Goal: Information Seeking & Learning: Learn about a topic

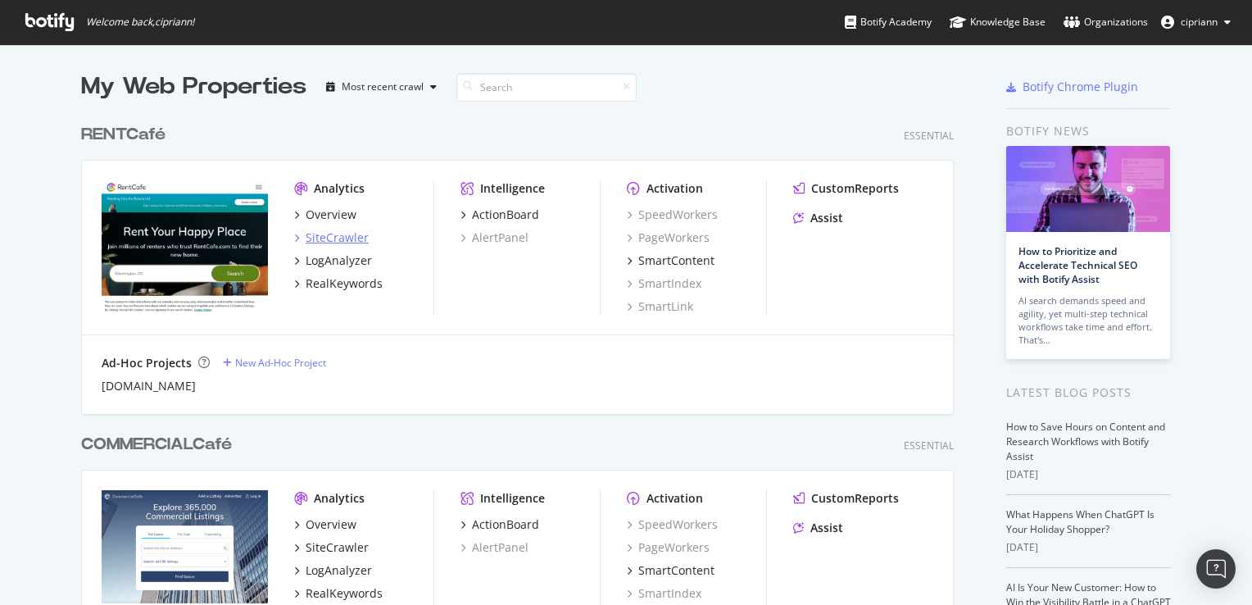
click at [319, 234] on div "SiteCrawler" at bounding box center [337, 238] width 63 height 16
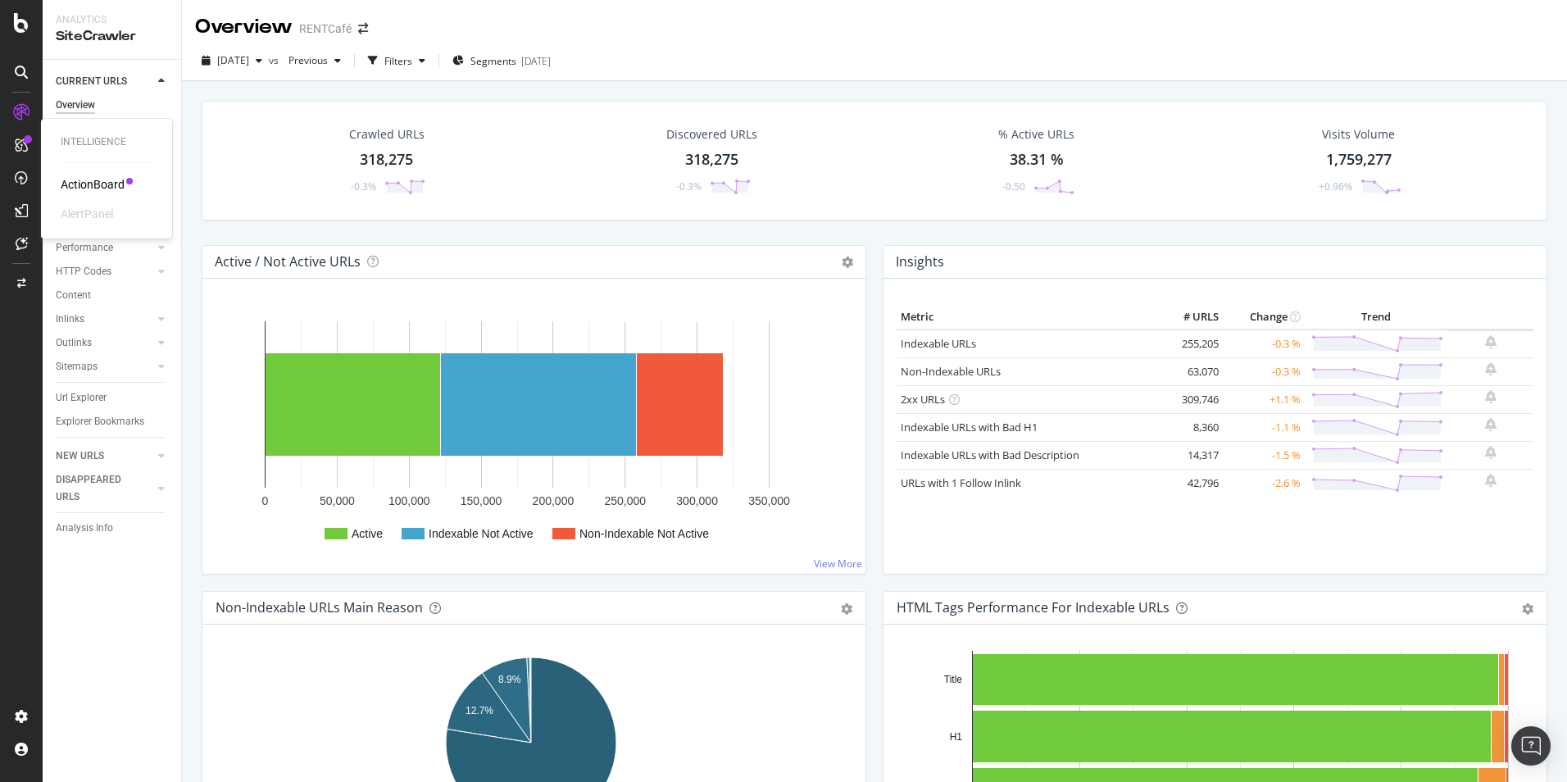
click at [20, 146] on icon at bounding box center [21, 145] width 13 height 13
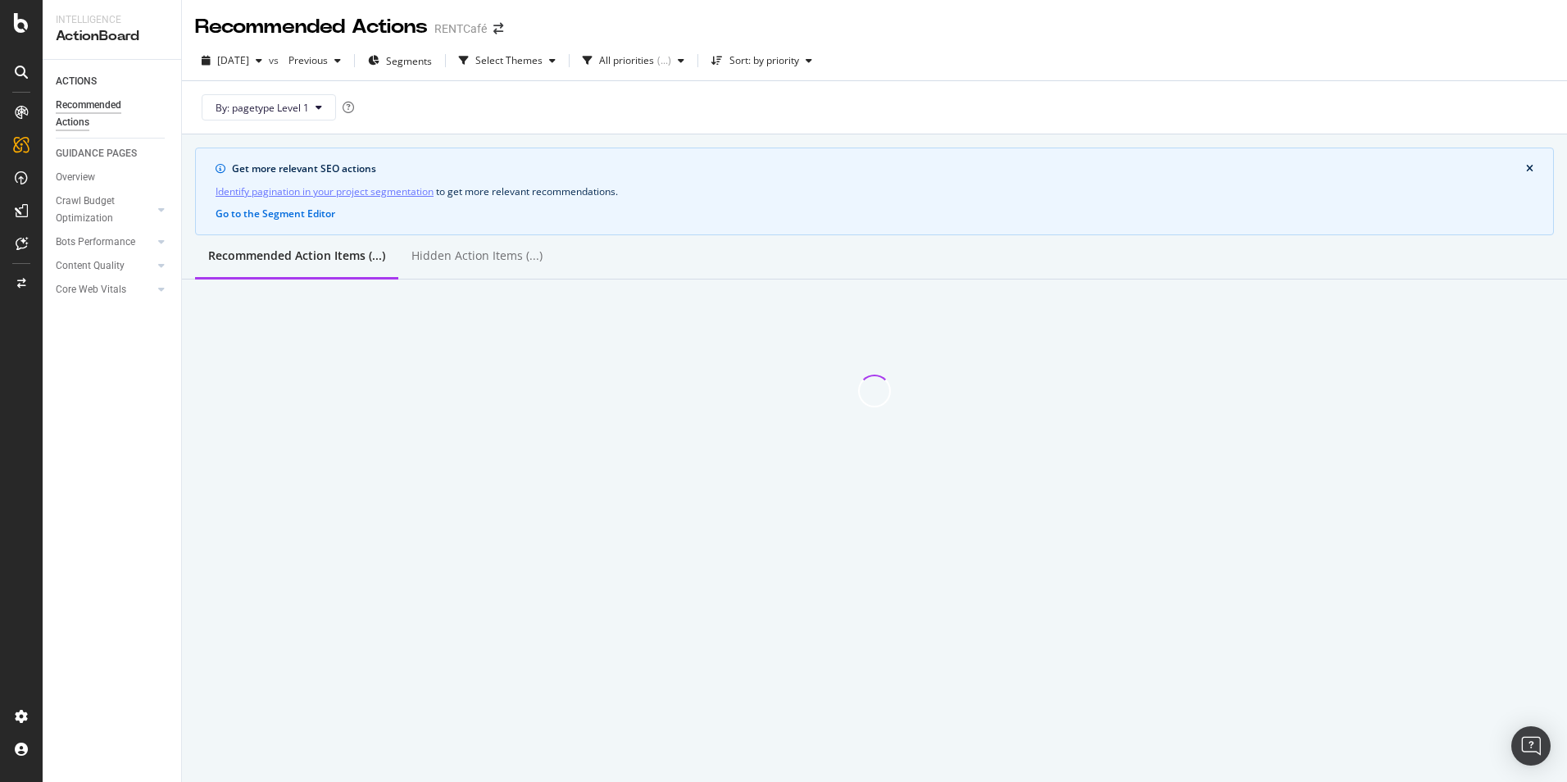
click at [26, 111] on icon at bounding box center [21, 112] width 13 height 13
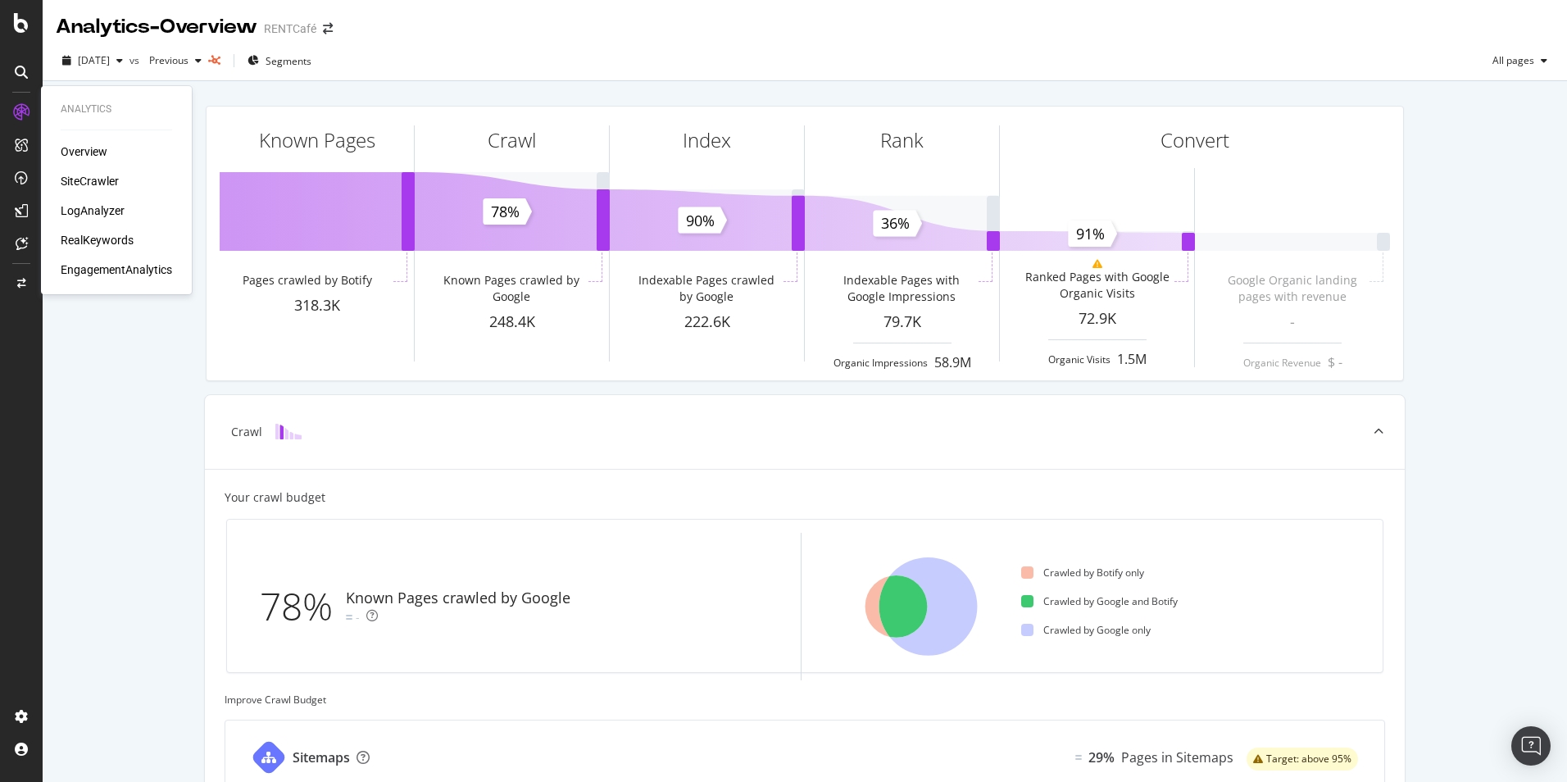
click at [89, 180] on div "SiteCrawler" at bounding box center [90, 181] width 58 height 16
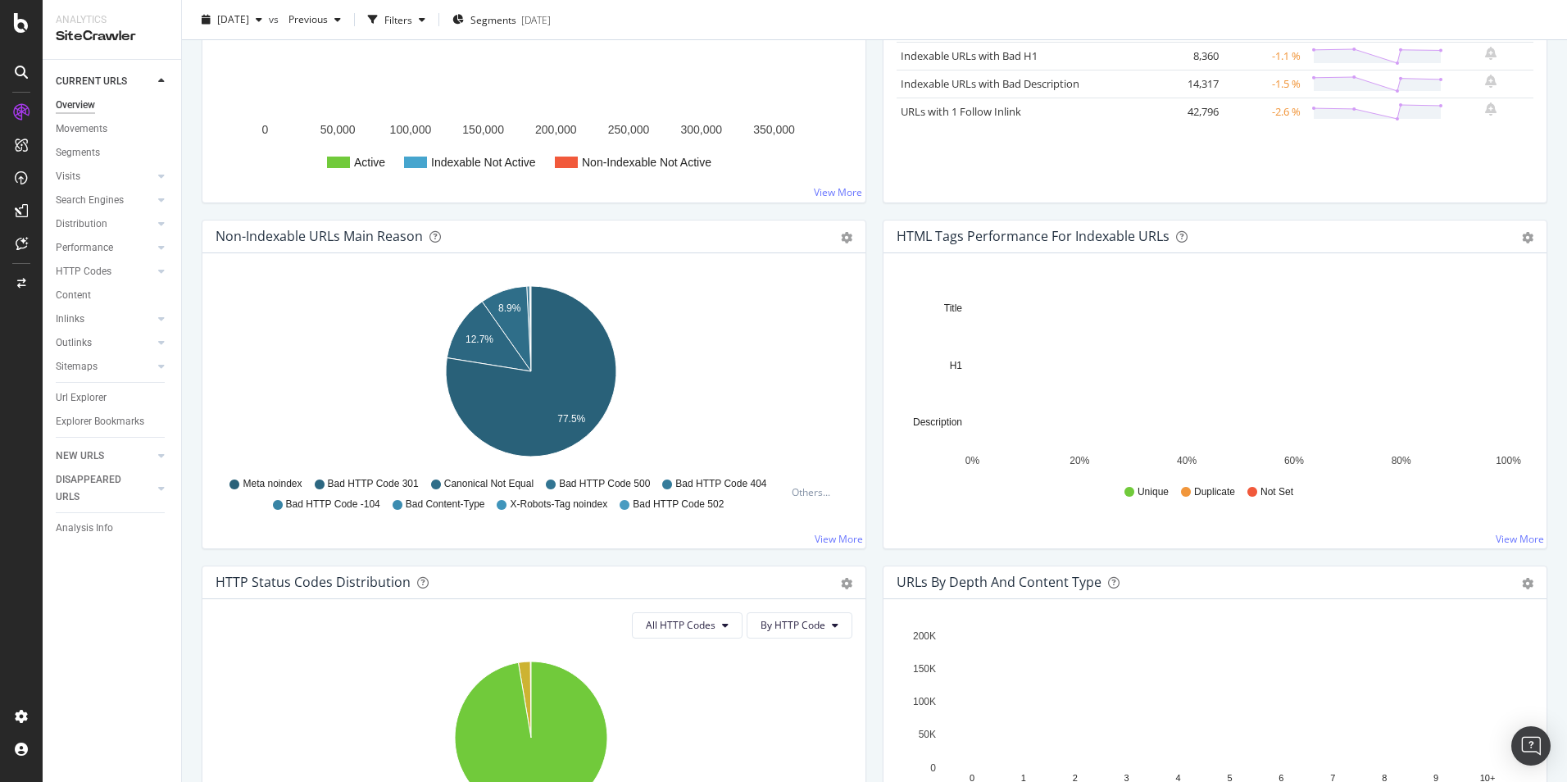
scroll to position [410, 0]
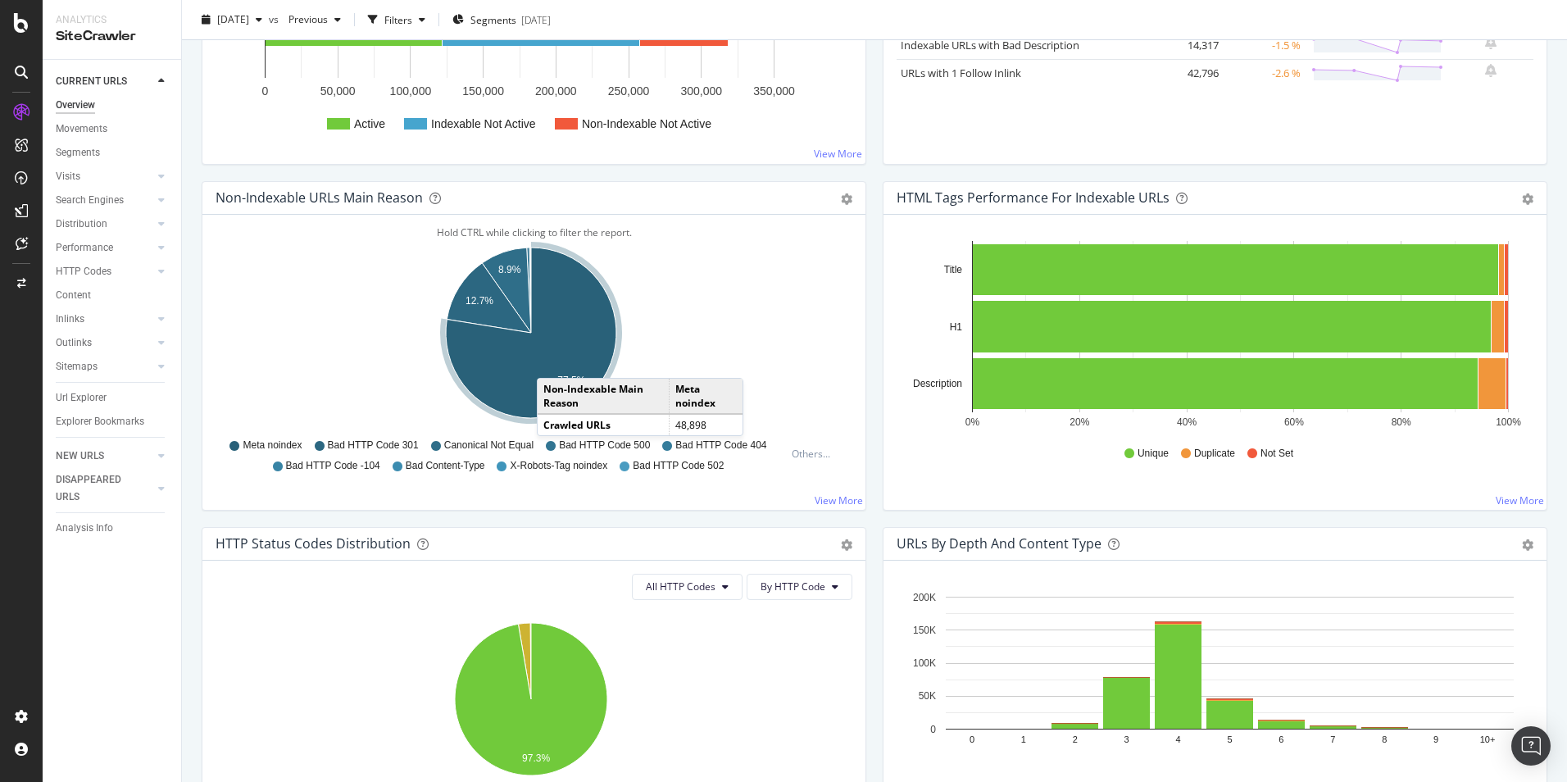
click at [553, 361] on icon "A chart." at bounding box center [531, 333] width 170 height 170
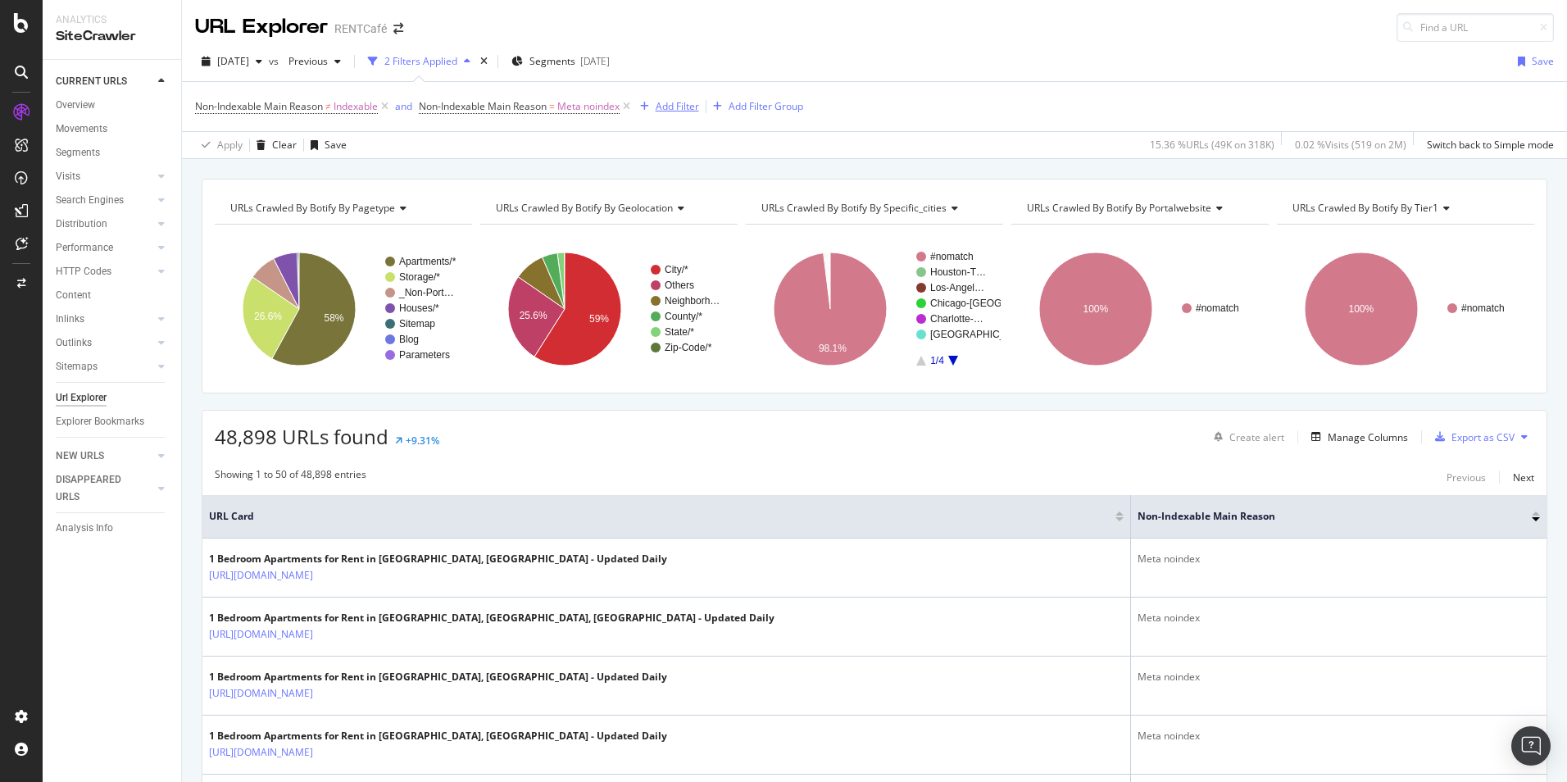
click at [680, 111] on div "Add Filter" at bounding box center [677, 106] width 43 height 14
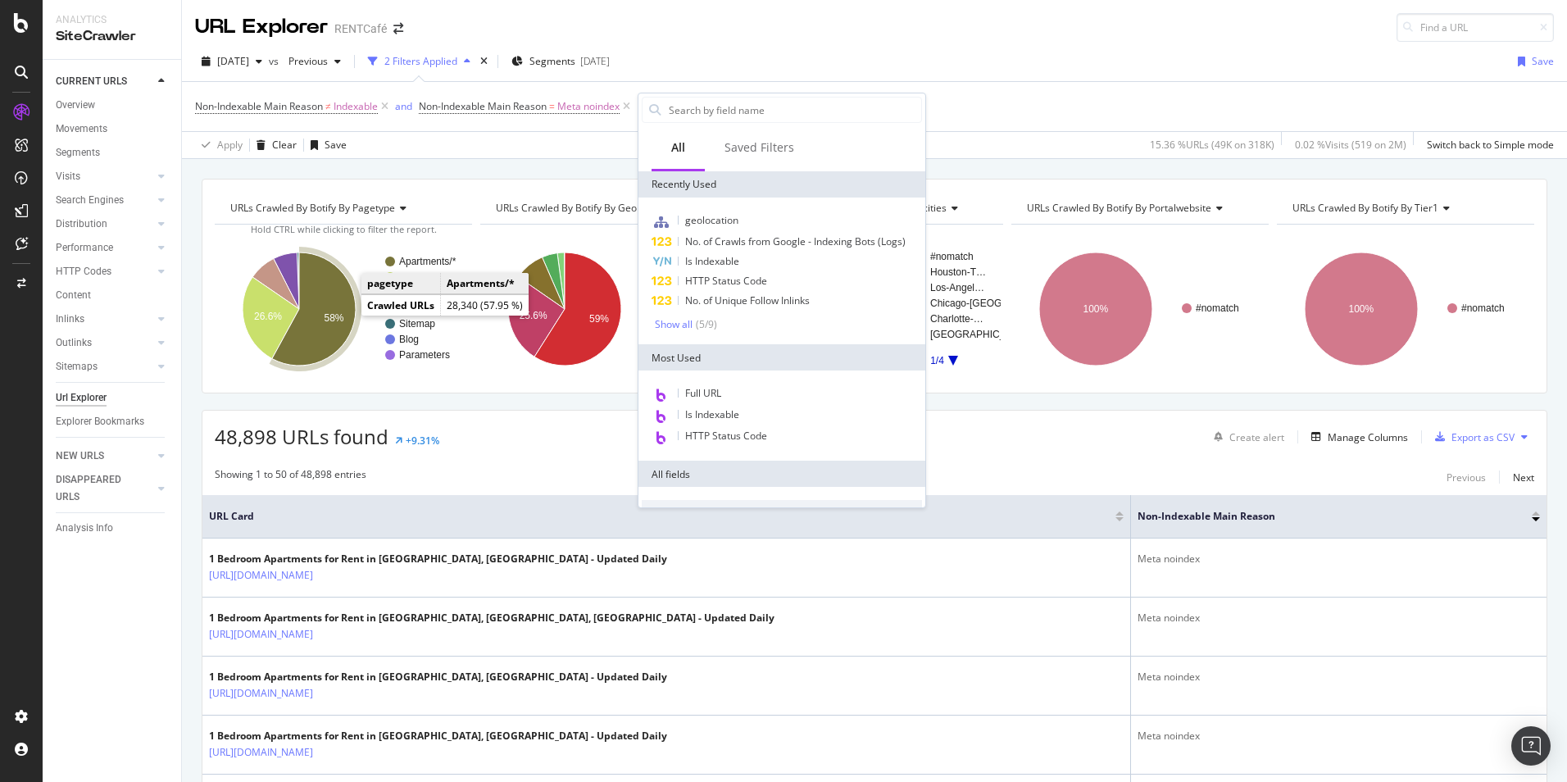
click at [336, 311] on icon "A chart." at bounding box center [314, 308] width 84 height 113
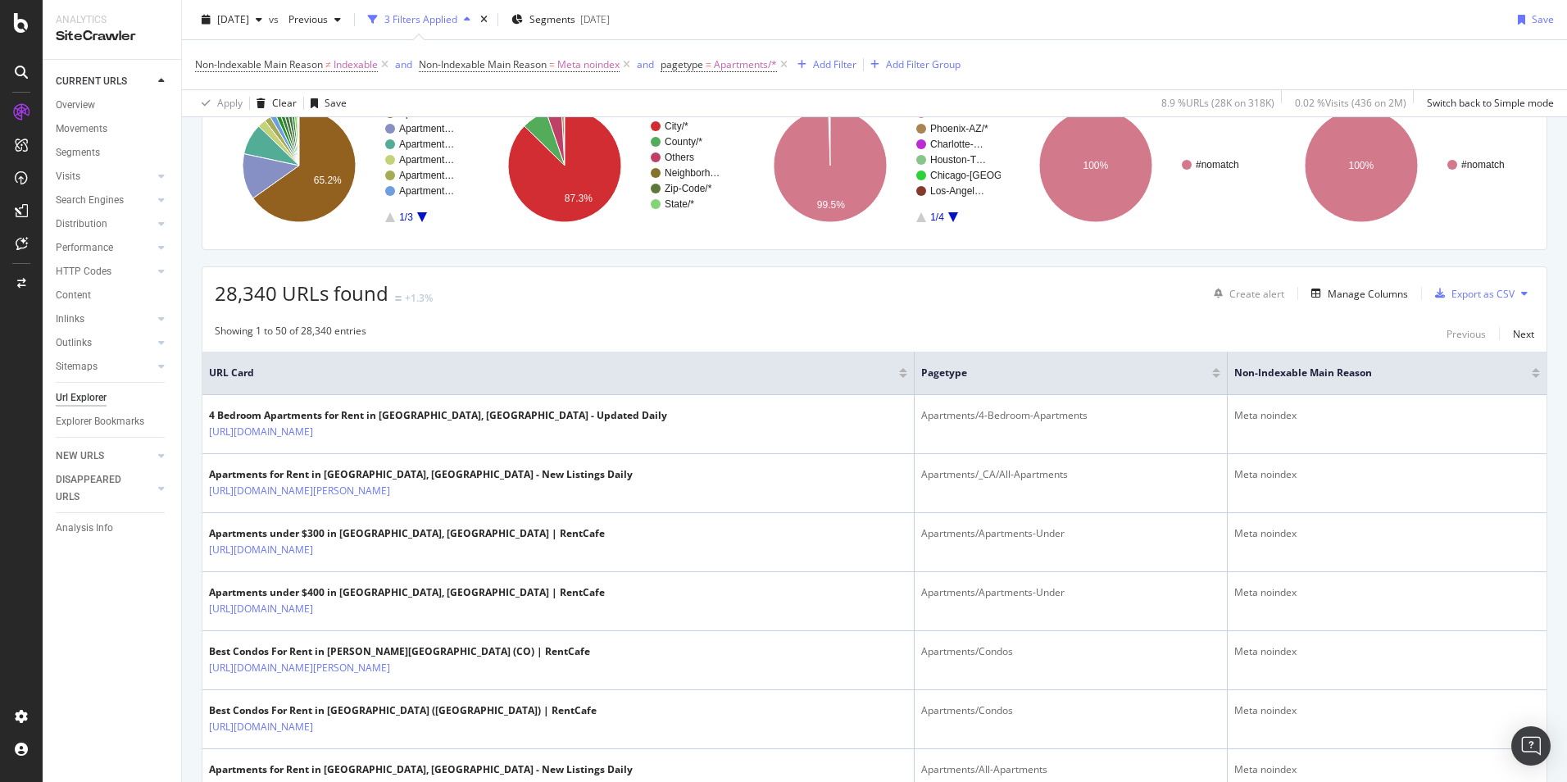
scroll to position [164, 0]
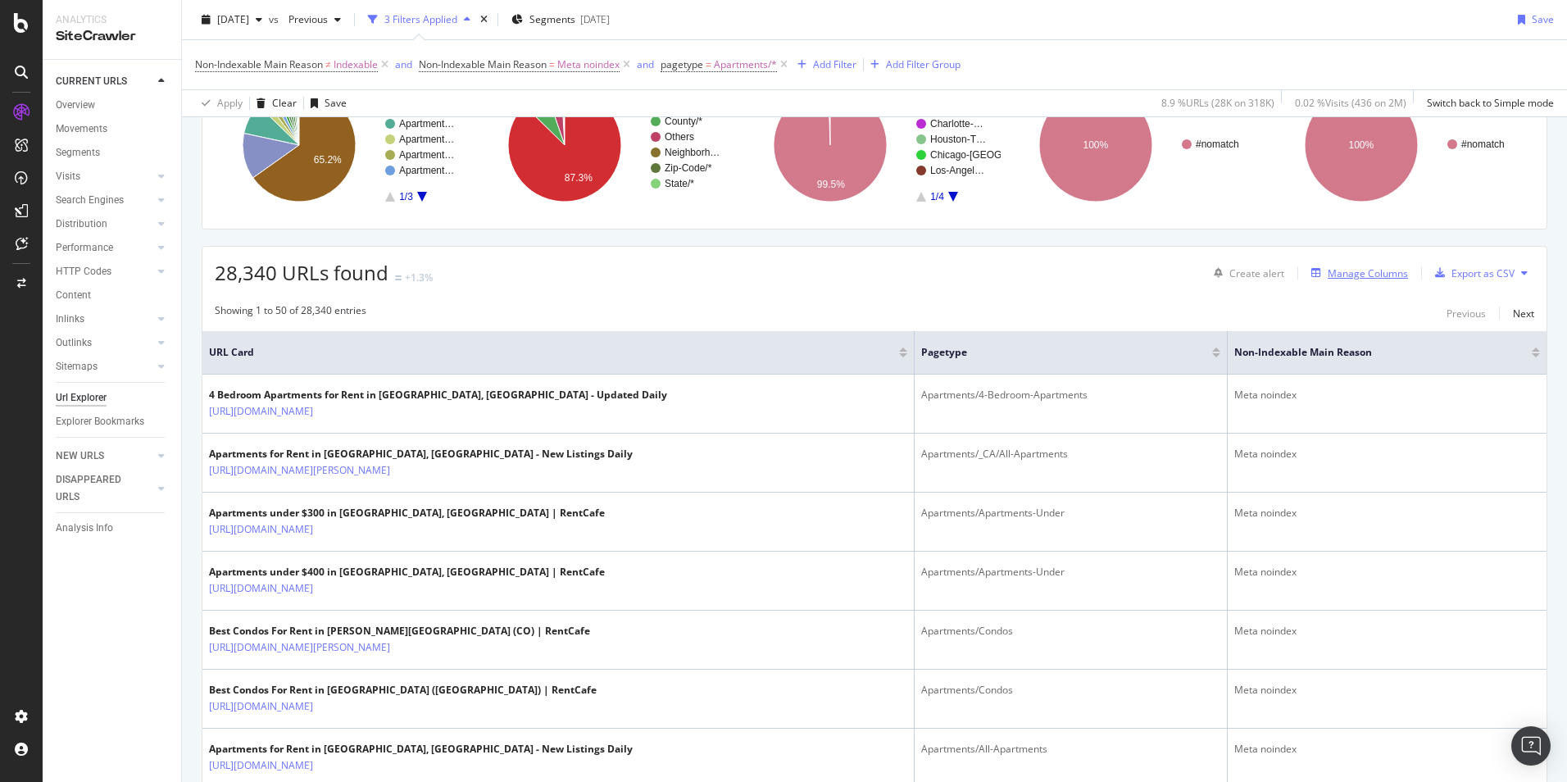
click at [1252, 275] on div "Manage Columns" at bounding box center [1368, 273] width 80 height 14
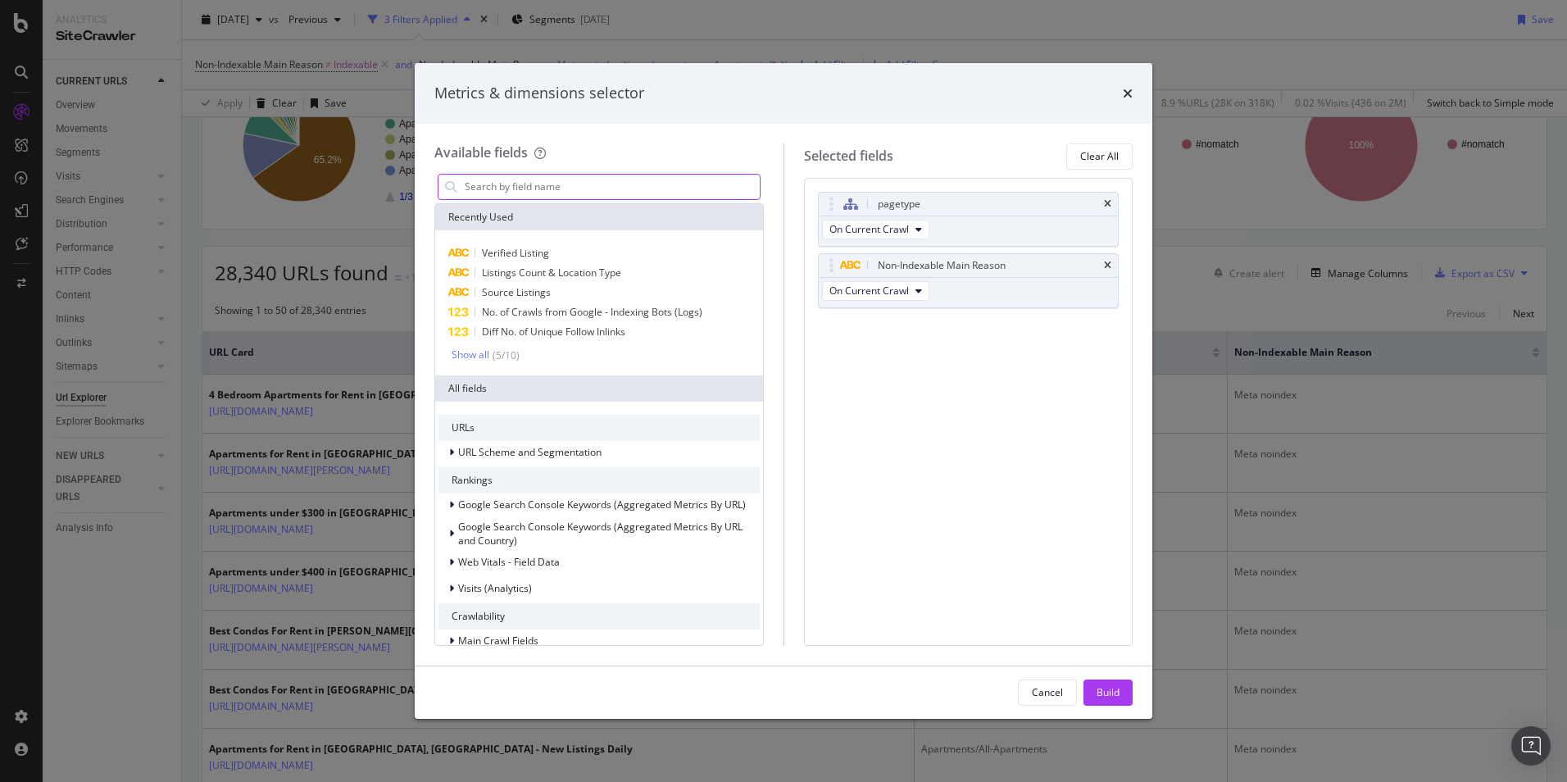
click at [611, 186] on input "modal" at bounding box center [611, 187] width 297 height 25
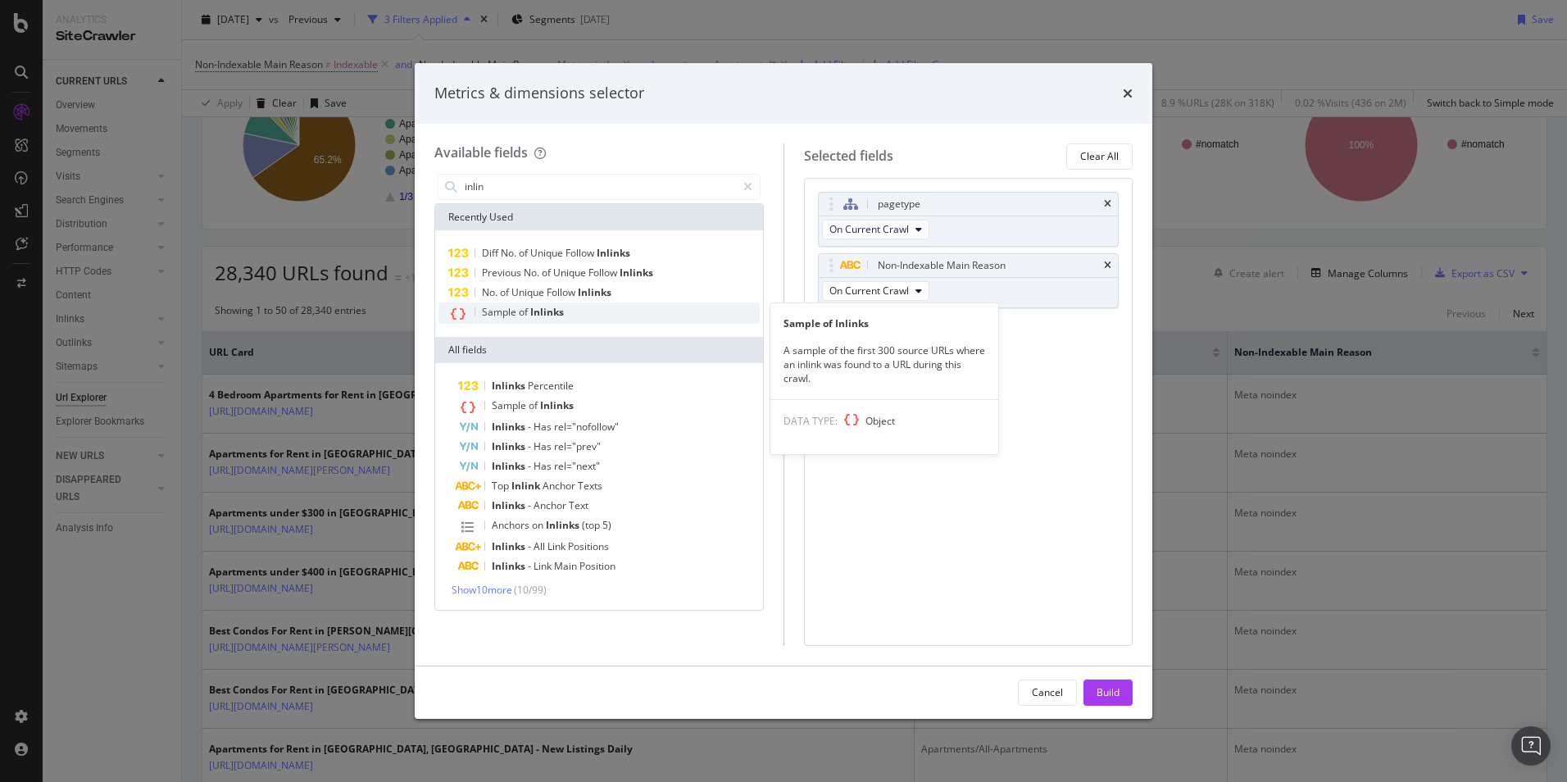
type input "inlin"
click at [540, 311] on span "Inlinks" at bounding box center [547, 312] width 34 height 14
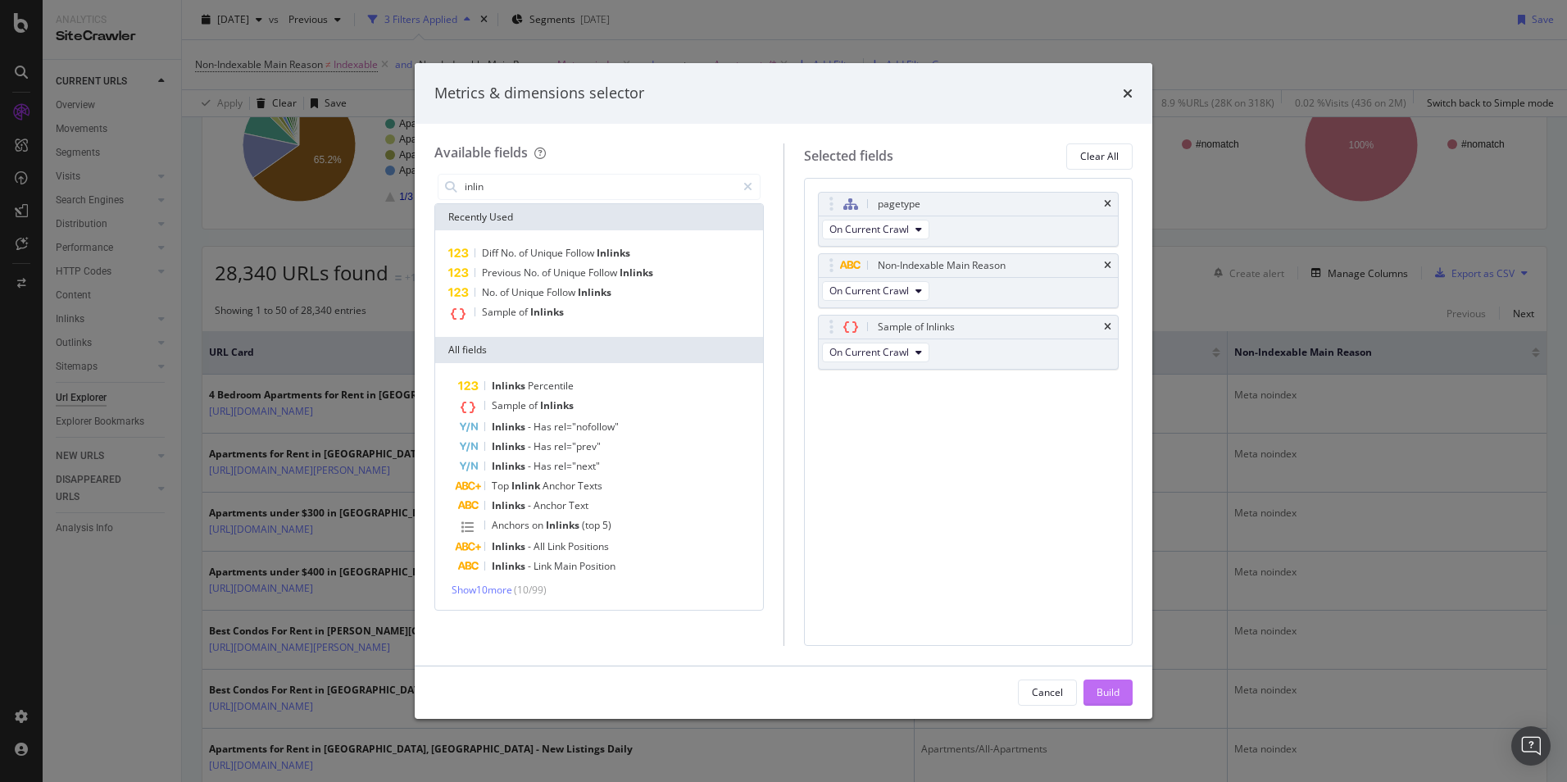
click at [1097, 604] on div "Build" at bounding box center [1108, 692] width 23 height 25
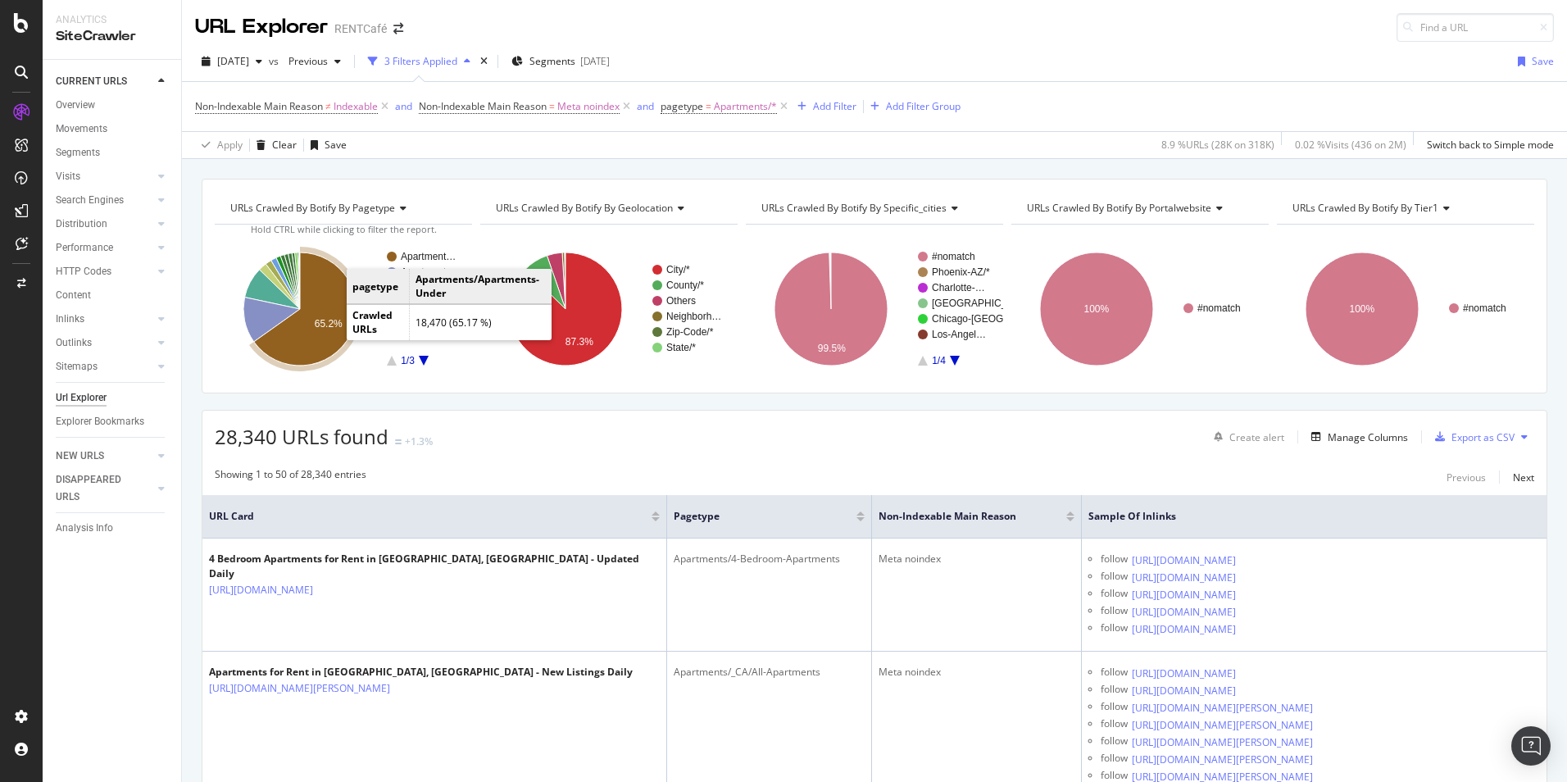
drag, startPoint x: 323, startPoint y: 317, endPoint x: 832, endPoint y: 459, distance: 528.4
click at [323, 317] on icon "A chart." at bounding box center [305, 308] width 102 height 113
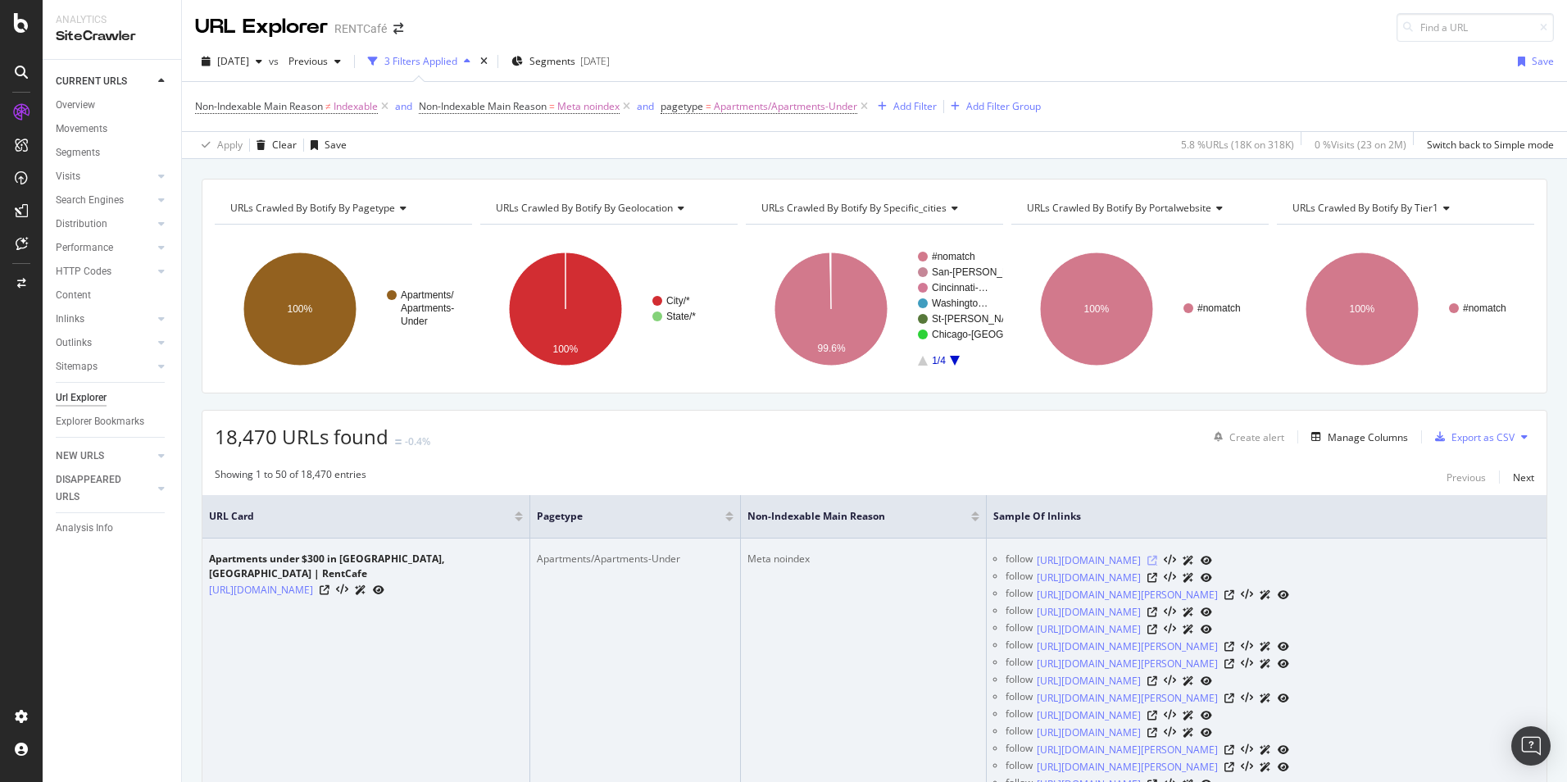
click at [1157, 560] on icon at bounding box center [1153, 561] width 10 height 10
click at [1234, 593] on icon at bounding box center [1230, 595] width 10 height 10
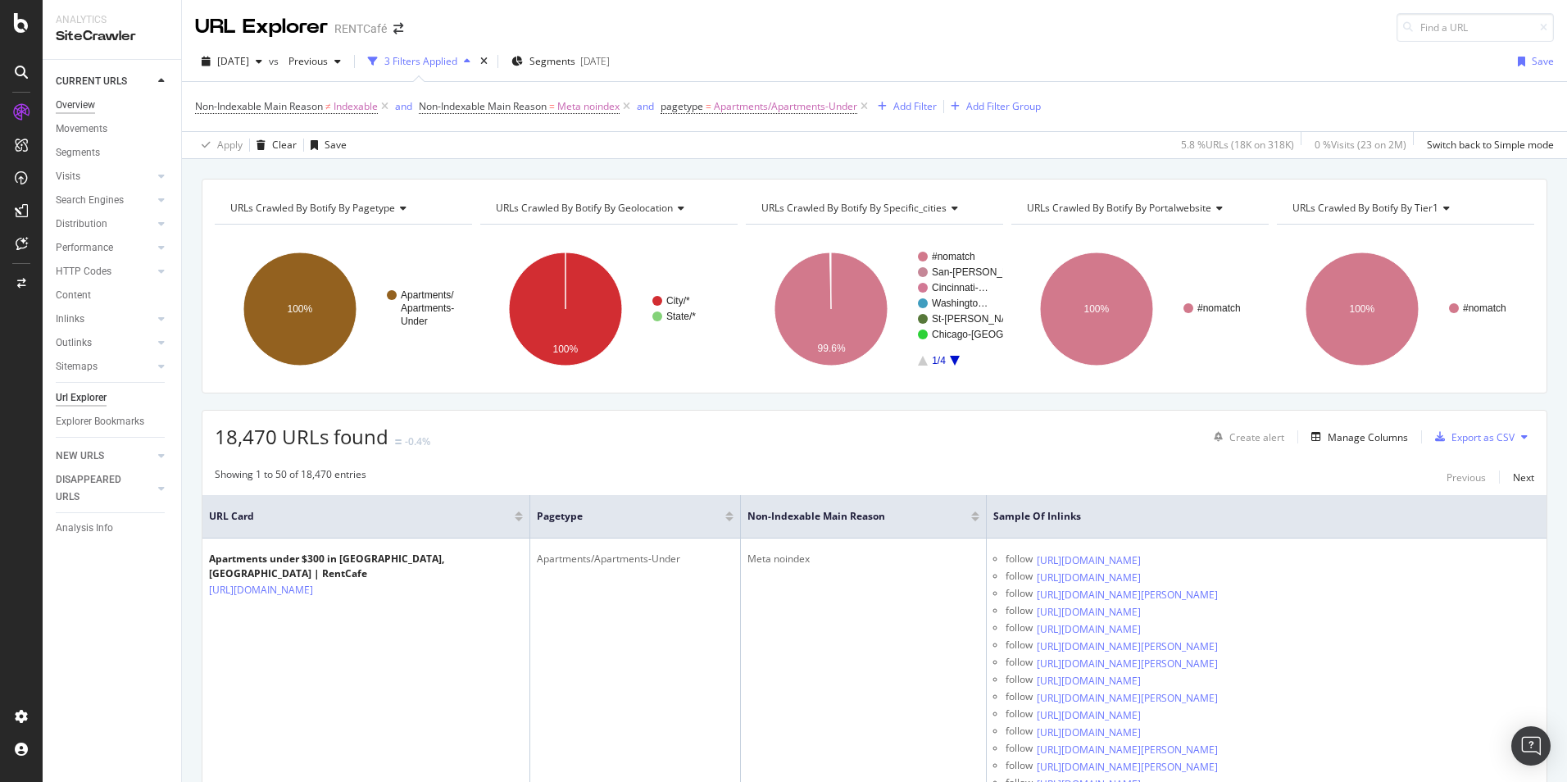
click at [80, 108] on div "Overview" at bounding box center [75, 105] width 39 height 17
